Goal: Task Accomplishment & Management: Manage account settings

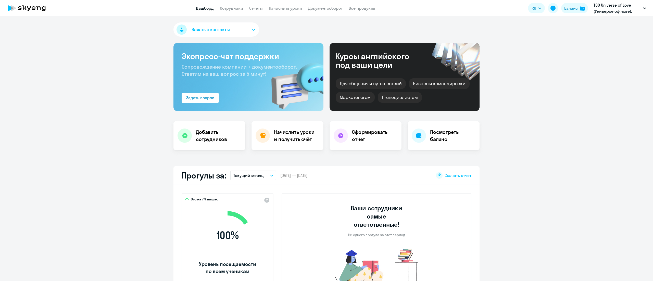
select select "30"
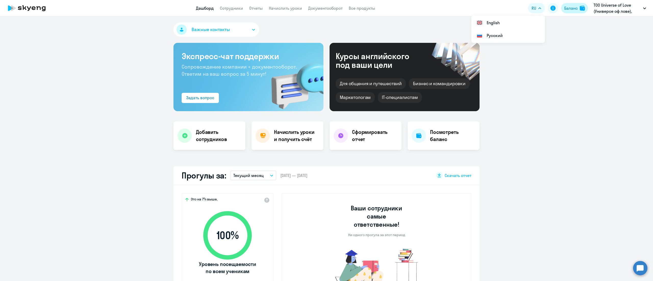
click at [574, 10] on div "Баланс" at bounding box center [571, 8] width 14 height 6
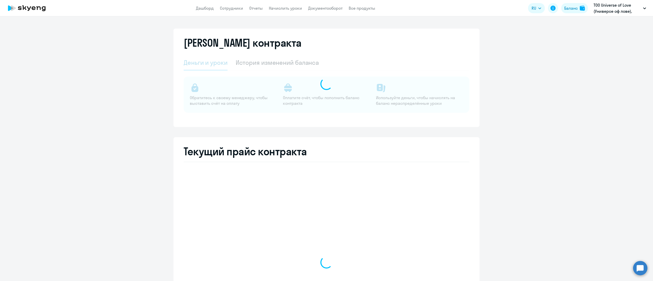
select select "english_adult_not_native_speaker"
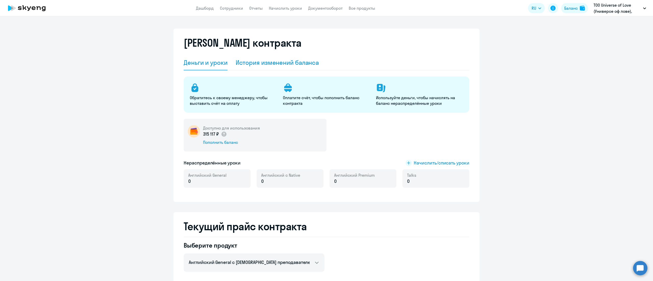
click at [282, 61] on div "История изменений баланса" at bounding box center [277, 62] width 83 height 8
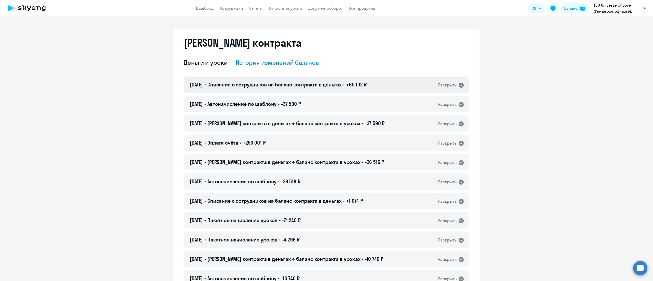
click at [361, 87] on span "+60 102 ₽" at bounding box center [356, 84] width 21 height 6
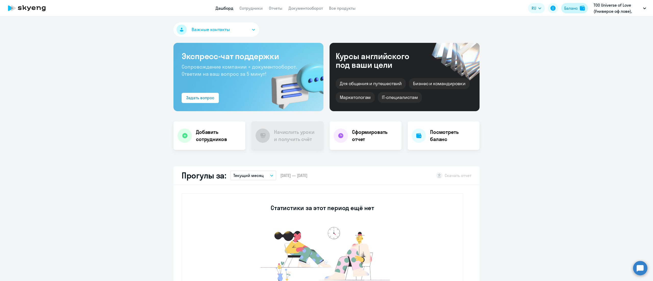
click at [571, 12] on button "Баланс" at bounding box center [574, 8] width 27 height 10
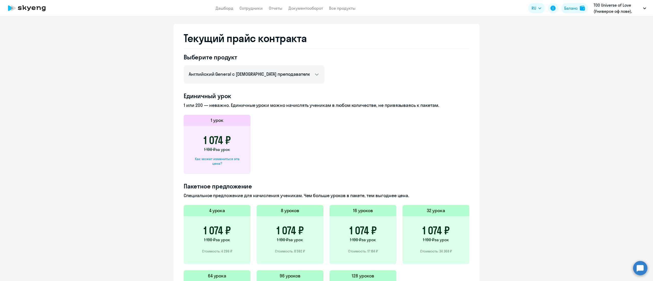
scroll to position [204, 0]
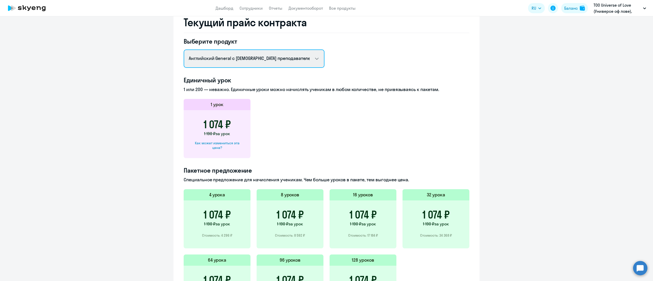
click at [283, 57] on select "Английский General с русскоговорящим преподавателем Английский General с англог…" at bounding box center [254, 58] width 141 height 18
select select "english_junior_not_native_speaker"
click at [184, 68] on select "Английский General с русскоговорящим преподавателем Английский General с англог…" at bounding box center [254, 58] width 141 height 18
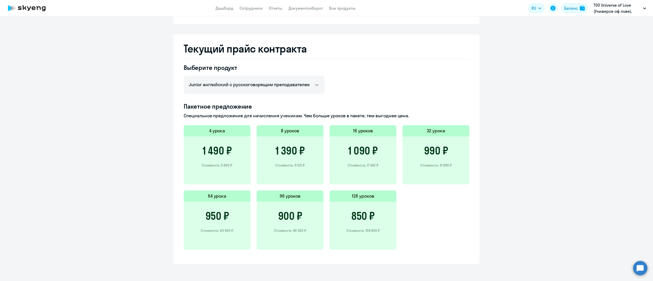
click at [247, 11] on app-menu-item-link "Сотрудники" at bounding box center [251, 8] width 23 height 6
click at [248, 7] on link "Сотрудники" at bounding box center [251, 8] width 23 height 5
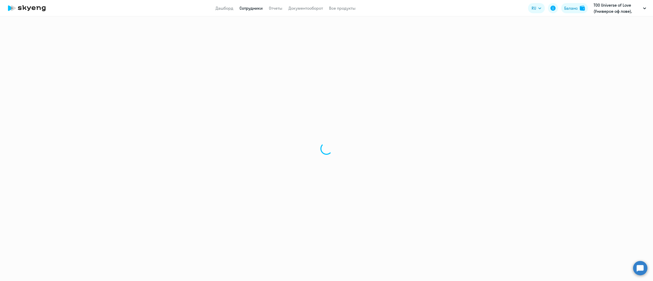
select select "30"
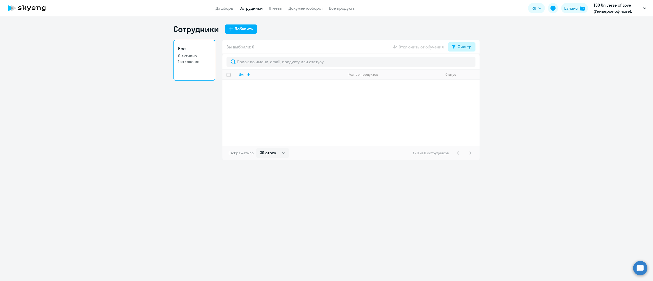
click at [458, 44] on div "Фильтр" at bounding box center [465, 47] width 14 height 6
click at [468, 64] on span at bounding box center [467, 63] width 9 height 5
click at [463, 64] on input "checkbox" at bounding box center [462, 63] width 0 height 0
checkbox input "true"
